Goal: Browse casually: Explore the website without a specific task or goal

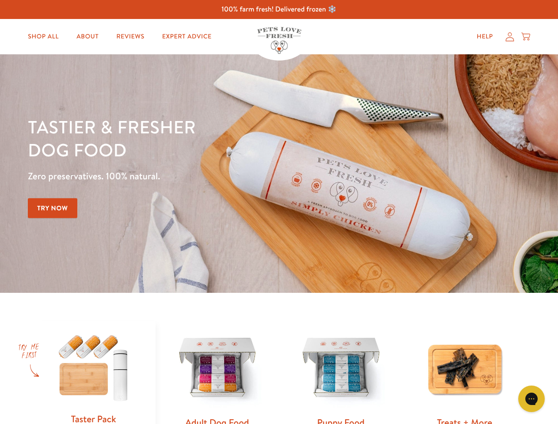
click at [279, 212] on div "Tastier & fresher dog food Zero preservatives. 100% natural. Try Now" at bounding box center [195, 173] width 335 height 117
click at [532, 399] on icon "Gorgias live chat" at bounding box center [531, 399] width 8 height 8
